Goal: Task Accomplishment & Management: Use online tool/utility

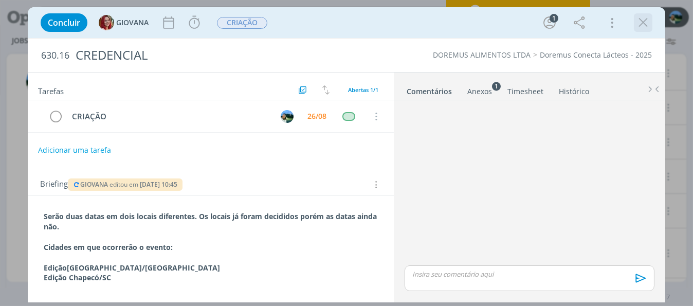
click at [641, 24] on icon "dialog" at bounding box center [642, 22] width 15 height 15
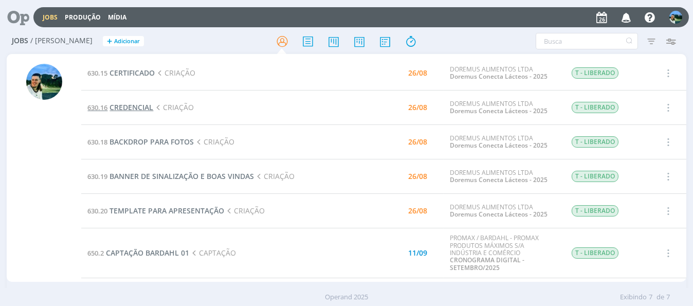
click at [131, 108] on span "CREDENCIAL" at bounding box center [131, 107] width 44 height 10
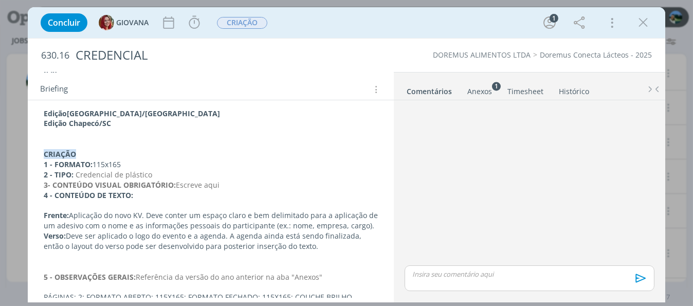
scroll to position [206, 0]
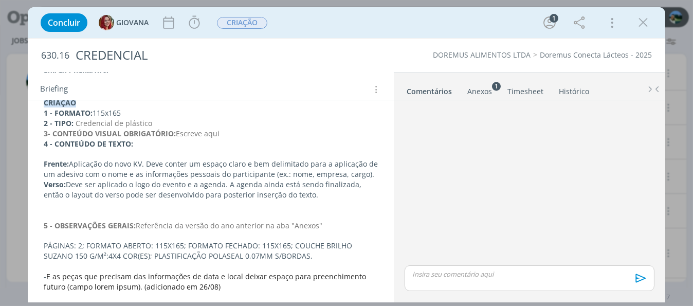
click at [472, 92] on div "Anexos 1" at bounding box center [479, 91] width 25 height 10
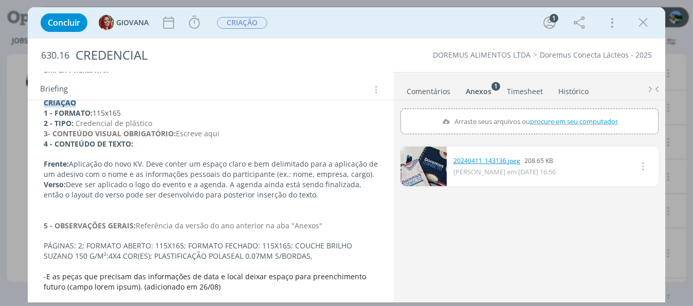
click at [487, 158] on link "20240411_143136.jpeg" at bounding box center [486, 160] width 67 height 9
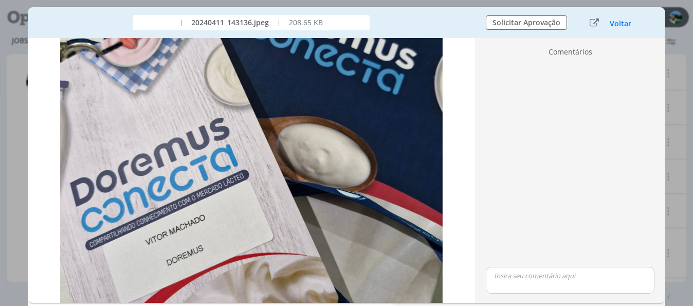
scroll to position [157, 0]
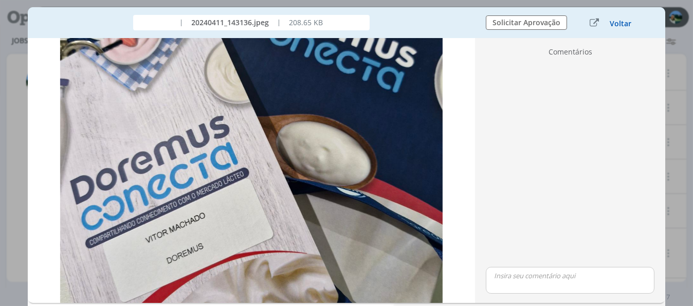
click at [615, 24] on button "Voltar" at bounding box center [620, 24] width 23 height 8
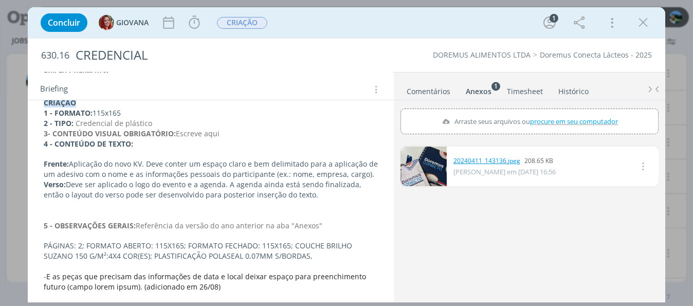
click at [479, 159] on link "20240411_143136.jpeg" at bounding box center [486, 160] width 67 height 9
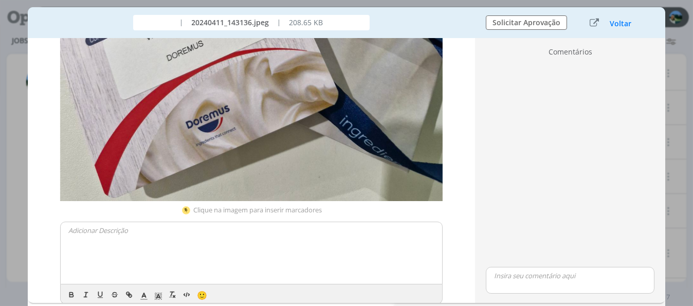
scroll to position [360, 0]
click at [617, 21] on button "Voltar" at bounding box center [620, 24] width 23 height 8
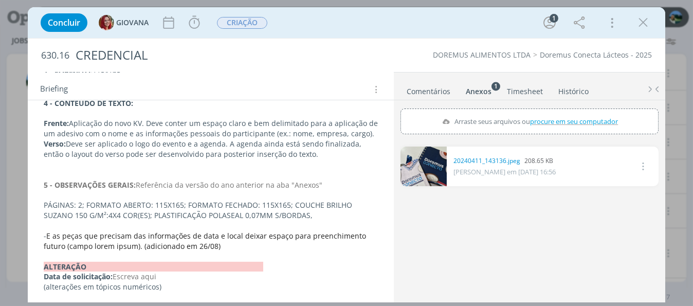
scroll to position [247, 0]
drag, startPoint x: 64, startPoint y: 243, endPoint x: 128, endPoint y: 245, distance: 64.8
click at [128, 245] on span "E as peças que precisam das informações de data e local deixar espaço para pree…" at bounding box center [206, 240] width 324 height 20
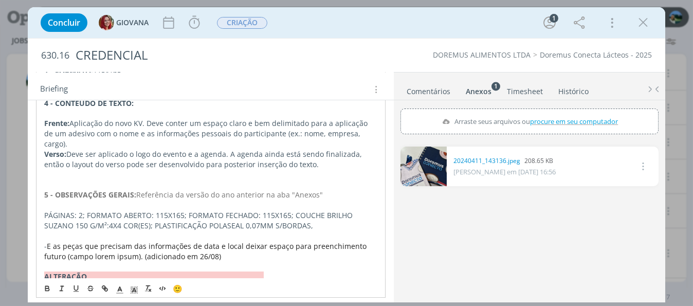
click at [110, 262] on p "dialog" at bounding box center [210, 267] width 333 height 10
drag, startPoint x: 86, startPoint y: 242, endPoint x: 128, endPoint y: 245, distance: 41.7
click at [128, 245] on span "E as peças que precisam das informações de data e local deixar espaço para pree…" at bounding box center [206, 251] width 324 height 20
click at [238, 262] on p "dialog" at bounding box center [210, 267] width 333 height 10
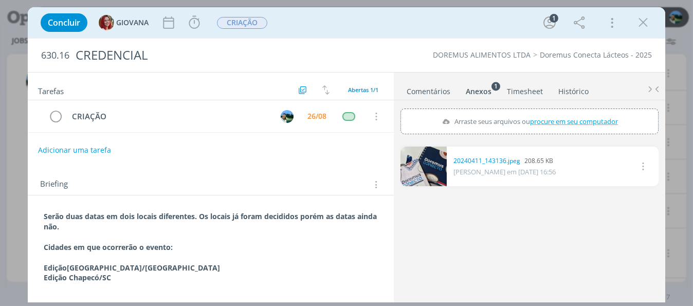
scroll to position [51, 0]
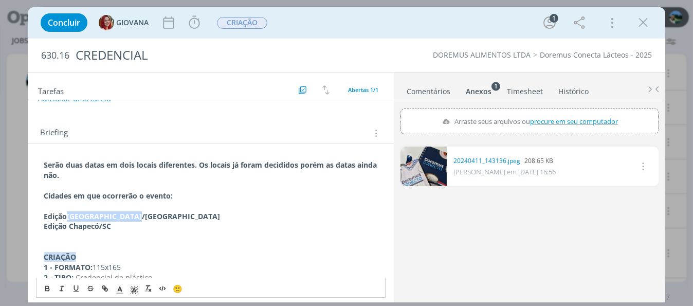
drag, startPoint x: 69, startPoint y: 213, endPoint x: 138, endPoint y: 212, distance: 68.9
click at [138, 212] on p "Edição Belo Horizonte/MG" at bounding box center [211, 216] width 334 height 10
copy strong "[GEOGRAPHIC_DATA]/[GEOGRAPHIC_DATA]"
drag, startPoint x: 69, startPoint y: 224, endPoint x: 111, endPoint y: 224, distance: 42.1
click at [111, 224] on p "Edição Chapecó/SC" at bounding box center [211, 226] width 334 height 10
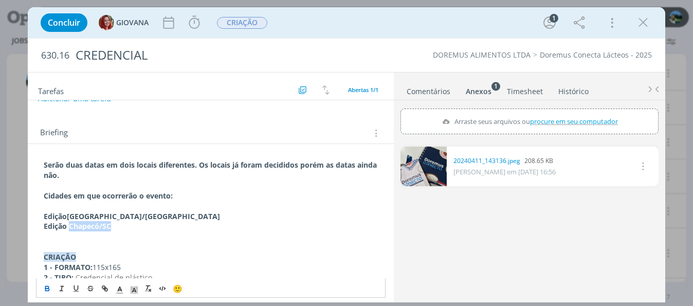
copy strong "Chapecó/SC"
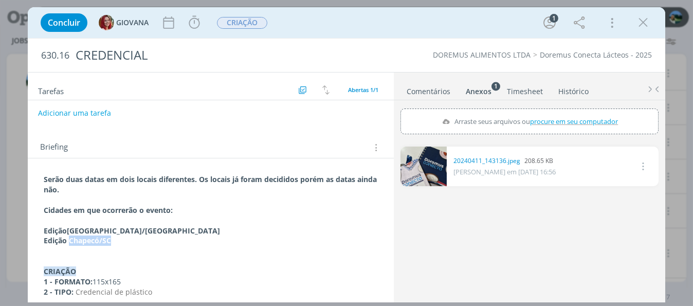
scroll to position [0, 0]
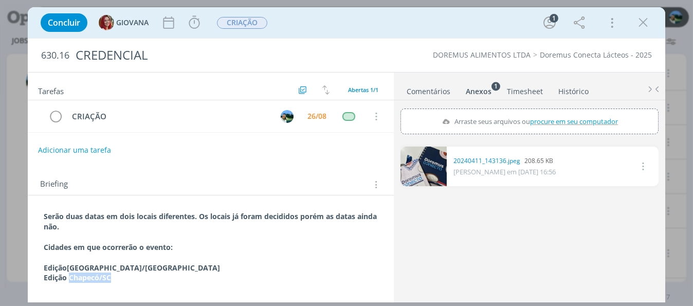
click at [422, 91] on link "Comentários" at bounding box center [428, 89] width 45 height 15
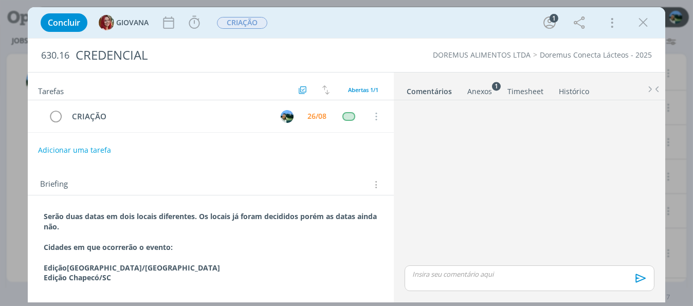
click at [482, 279] on div "dialog" at bounding box center [529, 278] width 250 height 26
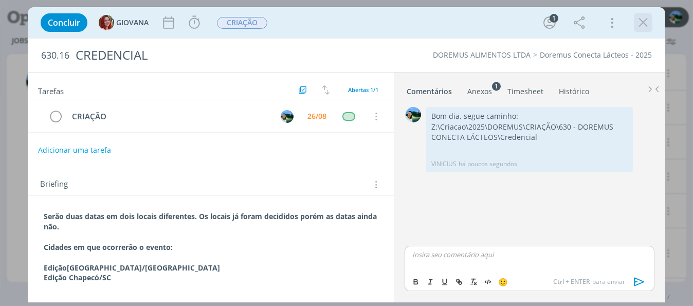
click at [644, 25] on icon "dialog" at bounding box center [642, 22] width 15 height 15
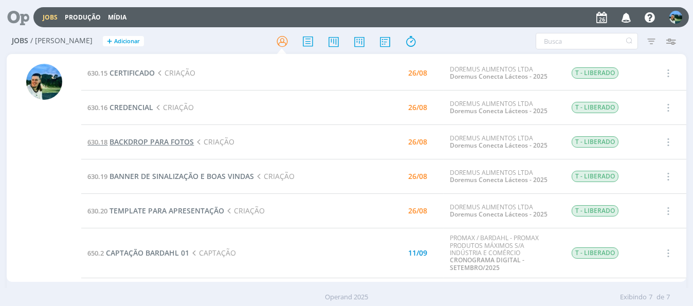
click at [148, 142] on span "BACKDROP PARA FOTOS" at bounding box center [151, 142] width 84 height 10
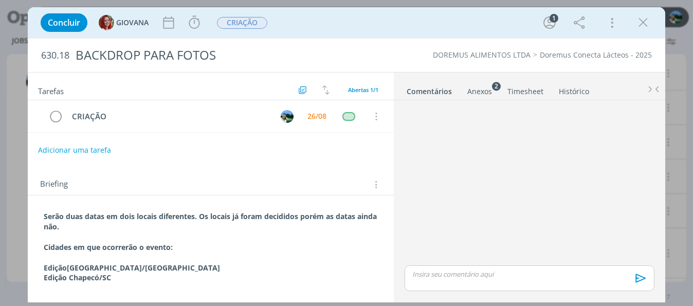
click at [477, 88] on div "Anexos 2" at bounding box center [479, 91] width 25 height 10
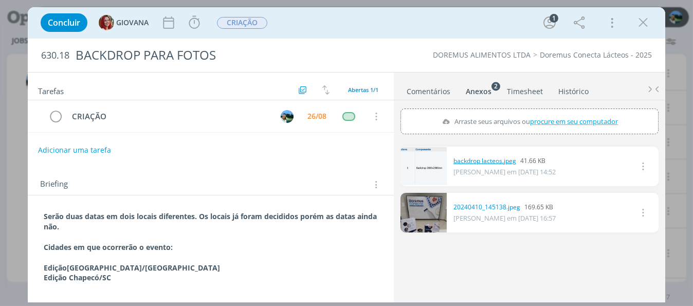
click at [492, 162] on link "backdrop lacteos.jpeg" at bounding box center [484, 160] width 63 height 9
